Goal: Check status: Check status

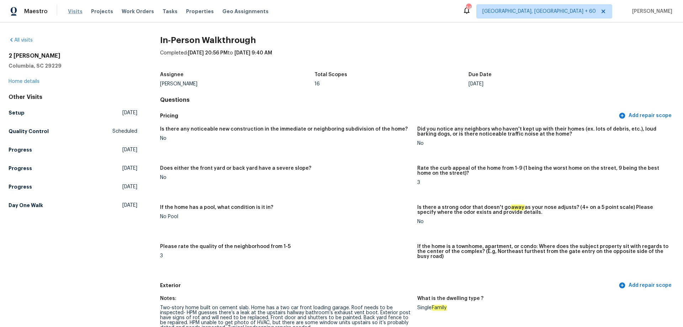
click at [78, 13] on span "Visits" at bounding box center [75, 11] width 15 height 7
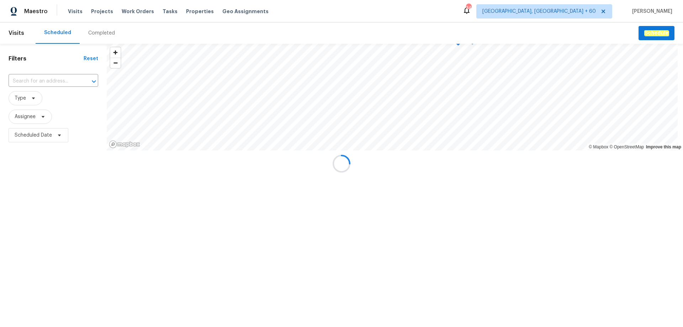
click at [99, 35] on div at bounding box center [341, 163] width 683 height 327
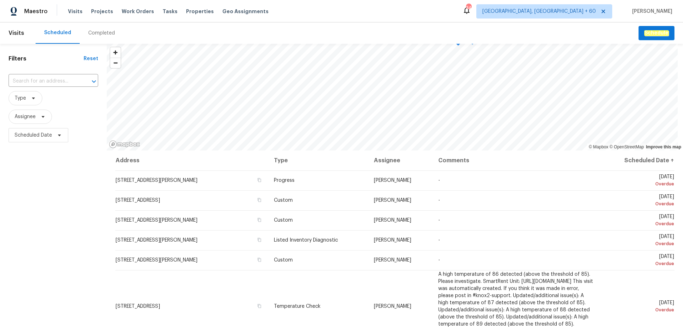
click at [100, 33] on div "Completed" at bounding box center [101, 33] width 27 height 7
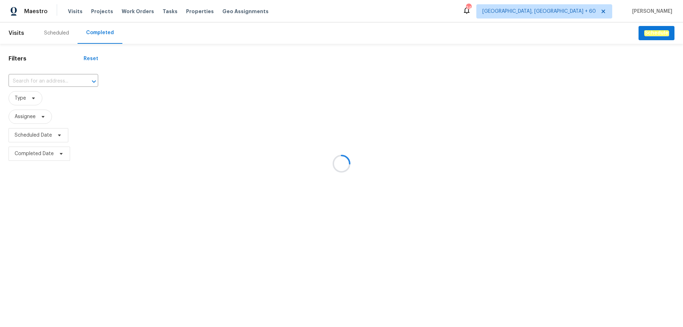
click at [27, 82] on div at bounding box center [341, 163] width 683 height 327
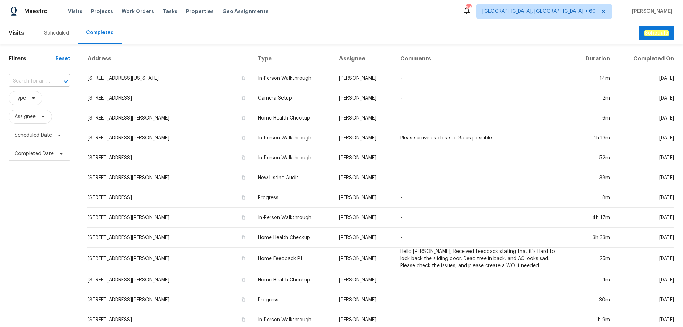
click at [41, 79] on input "text" at bounding box center [30, 81] width 42 height 11
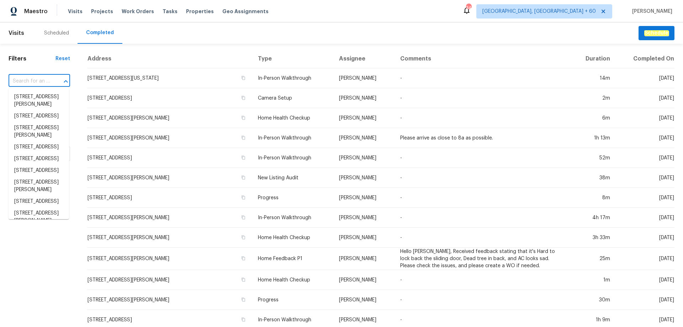
paste input "[STREET_ADDRESS]"
type input "[STREET_ADDRESS]"
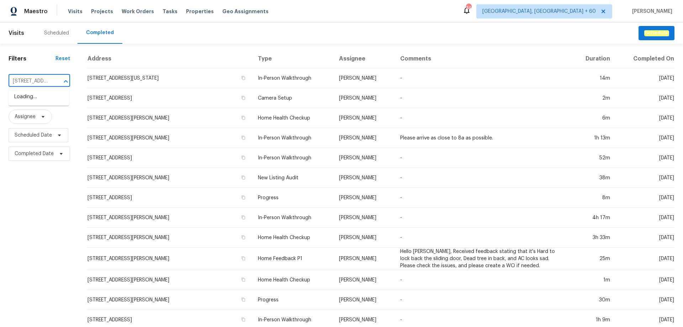
scroll to position [0, 71]
click at [42, 96] on li "[STREET_ADDRESS]" at bounding box center [39, 97] width 61 height 12
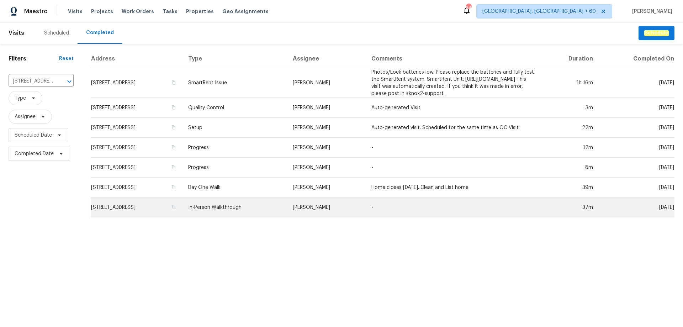
click at [163, 217] on td "[STREET_ADDRESS]" at bounding box center [137, 208] width 92 height 20
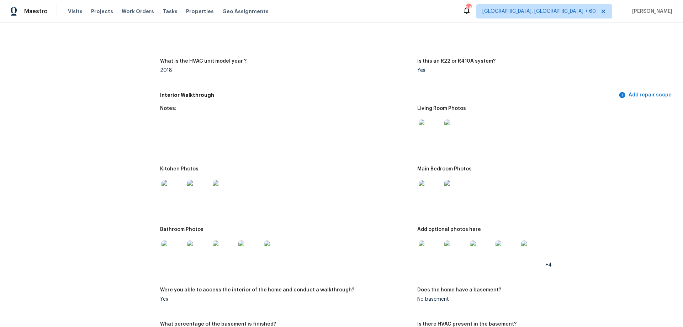
scroll to position [747, 0]
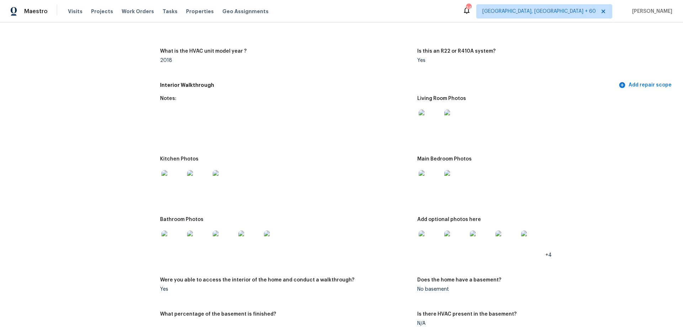
click at [427, 112] on img at bounding box center [430, 121] width 23 height 23
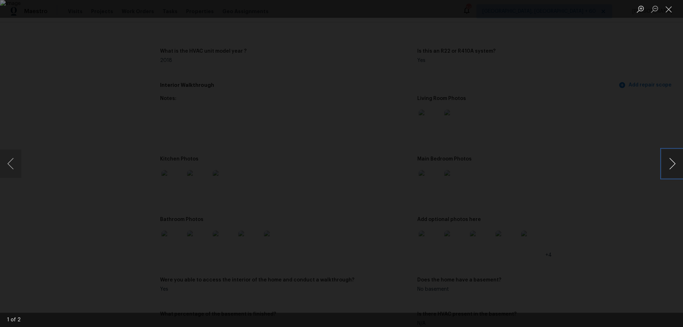
click at [677, 163] on button "Next image" at bounding box center [672, 163] width 21 height 28
click at [13, 170] on button "Previous image" at bounding box center [10, 163] width 21 height 28
click at [14, 168] on button "Previous image" at bounding box center [10, 163] width 21 height 28
click at [673, 166] on button "Next image" at bounding box center [672, 163] width 21 height 28
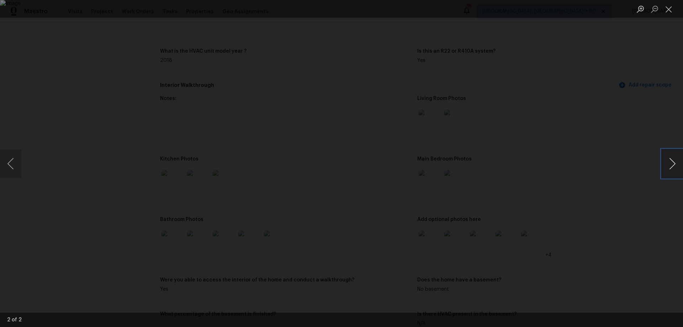
click at [673, 166] on button "Next image" at bounding box center [672, 163] width 21 height 28
